Goal: Task Accomplishment & Management: Use online tool/utility

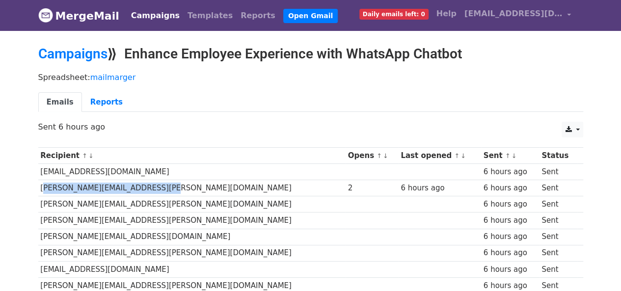
drag, startPoint x: 156, startPoint y: 182, endPoint x: 40, endPoint y: 182, distance: 116.3
click at [40, 182] on td "[PERSON_NAME][EMAIL_ADDRESS][PERSON_NAME][DOMAIN_NAME]" at bounding box center [191, 188] width 307 height 16
copy td "[PERSON_NAME][EMAIL_ADDRESS][PERSON_NAME][DOMAIN_NAME]"
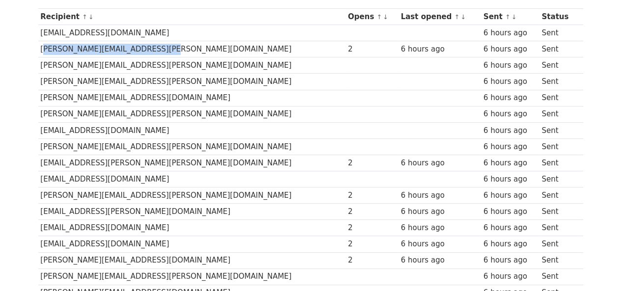
scroll to position [144, 0]
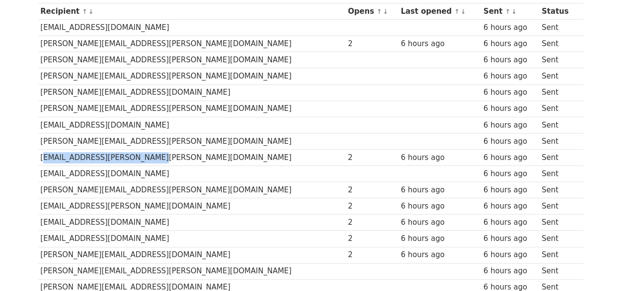
drag, startPoint x: 146, startPoint y: 151, endPoint x: 41, endPoint y: 155, distance: 104.6
click at [41, 155] on td "[EMAIL_ADDRESS][PERSON_NAME][PERSON_NAME][DOMAIN_NAME]" at bounding box center [191, 157] width 307 height 16
copy td "[EMAIL_ADDRESS][PERSON_NAME][PERSON_NAME][DOMAIN_NAME]"
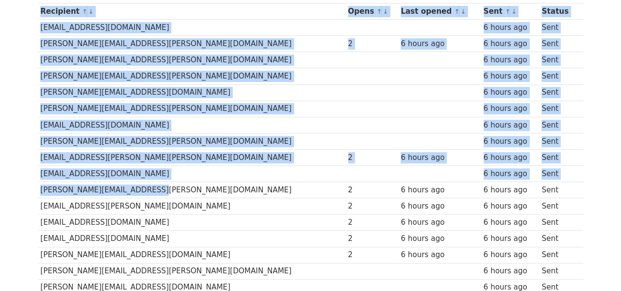
drag, startPoint x: 157, startPoint y: 187, endPoint x: 36, endPoint y: 187, distance: 120.7
click at [114, 182] on td "[PERSON_NAME][EMAIL_ADDRESS][PERSON_NAME][DOMAIN_NAME]" at bounding box center [191, 190] width 307 height 16
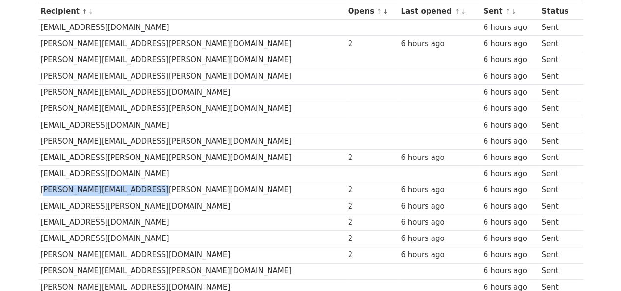
drag, startPoint x: 135, startPoint y: 184, endPoint x: 38, endPoint y: 185, distance: 97.6
click at [38, 185] on td "[PERSON_NAME][EMAIL_ADDRESS][PERSON_NAME][DOMAIN_NAME]" at bounding box center [191, 190] width 307 height 16
copy td "[PERSON_NAME][EMAIL_ADDRESS][PERSON_NAME][DOMAIN_NAME]"
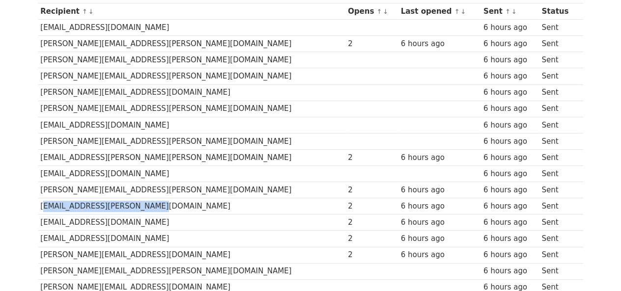
drag, startPoint x: 126, startPoint y: 203, endPoint x: 46, endPoint y: 204, distance: 80.5
click at [41, 202] on td "[EMAIL_ADDRESS][PERSON_NAME][DOMAIN_NAME]" at bounding box center [191, 206] width 307 height 16
copy td "[EMAIL_ADDRESS][PERSON_NAME][DOMAIN_NAME]"
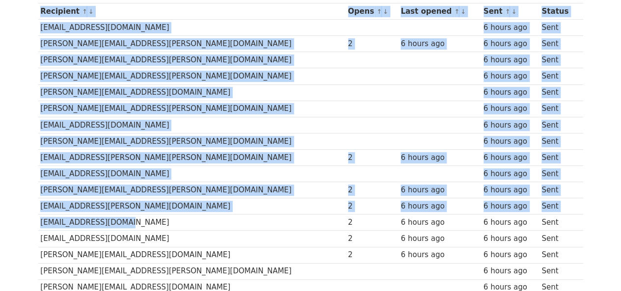
drag, startPoint x: 109, startPoint y: 219, endPoint x: 36, endPoint y: 218, distance: 72.6
copy div "Recipient ↑ ↓ Opens ↑ ↓ Last opened ↑ ↓ Sent ↑ ↓ Status [EMAIL_ADDRESS][DOMAIN_…"
click at [92, 220] on td "[EMAIL_ADDRESS][DOMAIN_NAME]" at bounding box center [191, 222] width 307 height 16
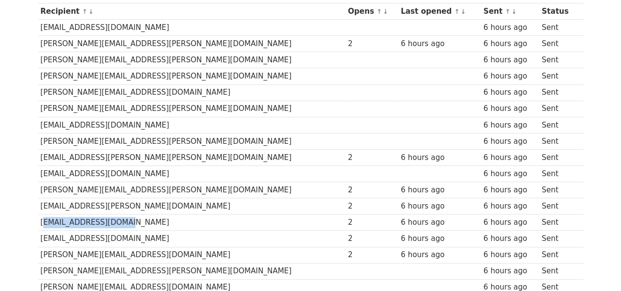
drag, startPoint x: 89, startPoint y: 217, endPoint x: 40, endPoint y: 217, distance: 49.5
click at [40, 217] on td "[EMAIL_ADDRESS][DOMAIN_NAME]" at bounding box center [191, 222] width 307 height 16
copy td "[EMAIL_ADDRESS][DOMAIN_NAME]"
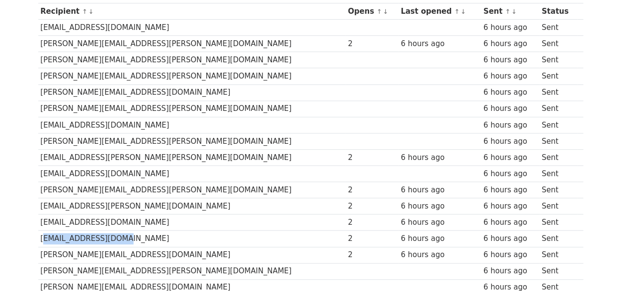
drag, startPoint x: 112, startPoint y: 234, endPoint x: 41, endPoint y: 232, distance: 71.2
click at [41, 232] on td "[EMAIL_ADDRESS][DOMAIN_NAME]" at bounding box center [191, 239] width 307 height 16
copy td "[EMAIL_ADDRESS][DOMAIN_NAME]"
